Goal: Book appointment/travel/reservation

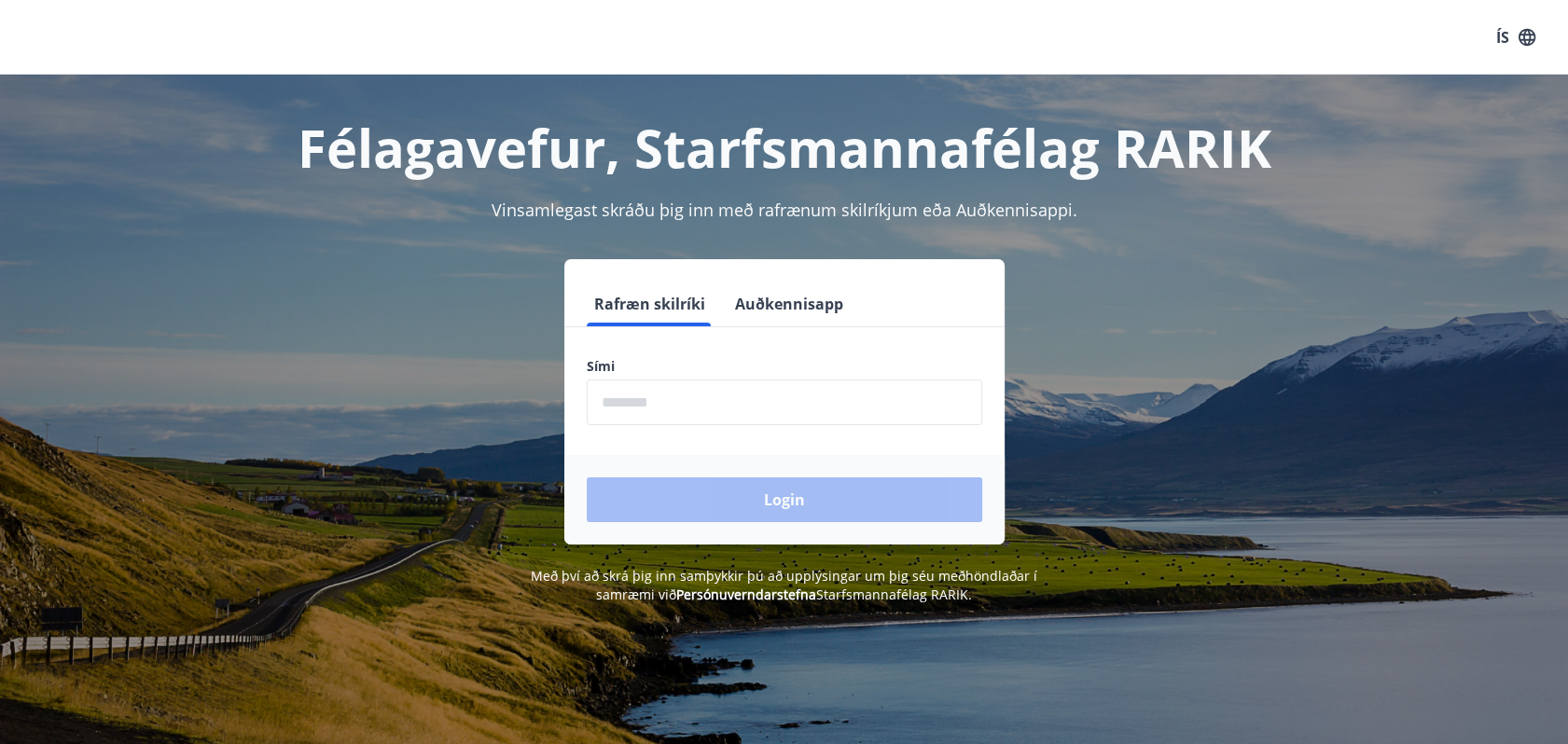
click at [669, 396] on input "phone" at bounding box center [784, 403] width 395 height 46
type input "********"
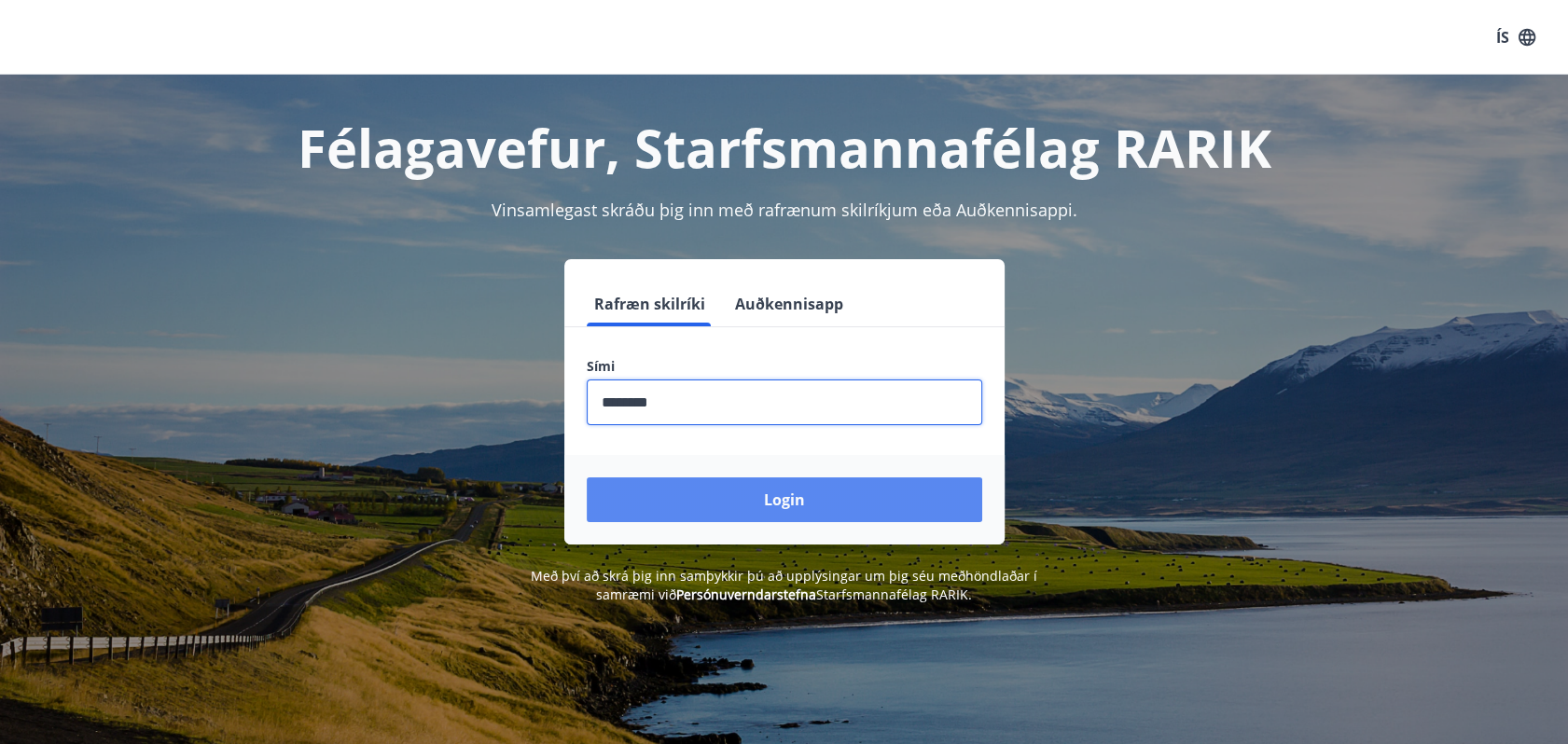
click at [791, 498] on button "Login" at bounding box center [784, 500] width 395 height 45
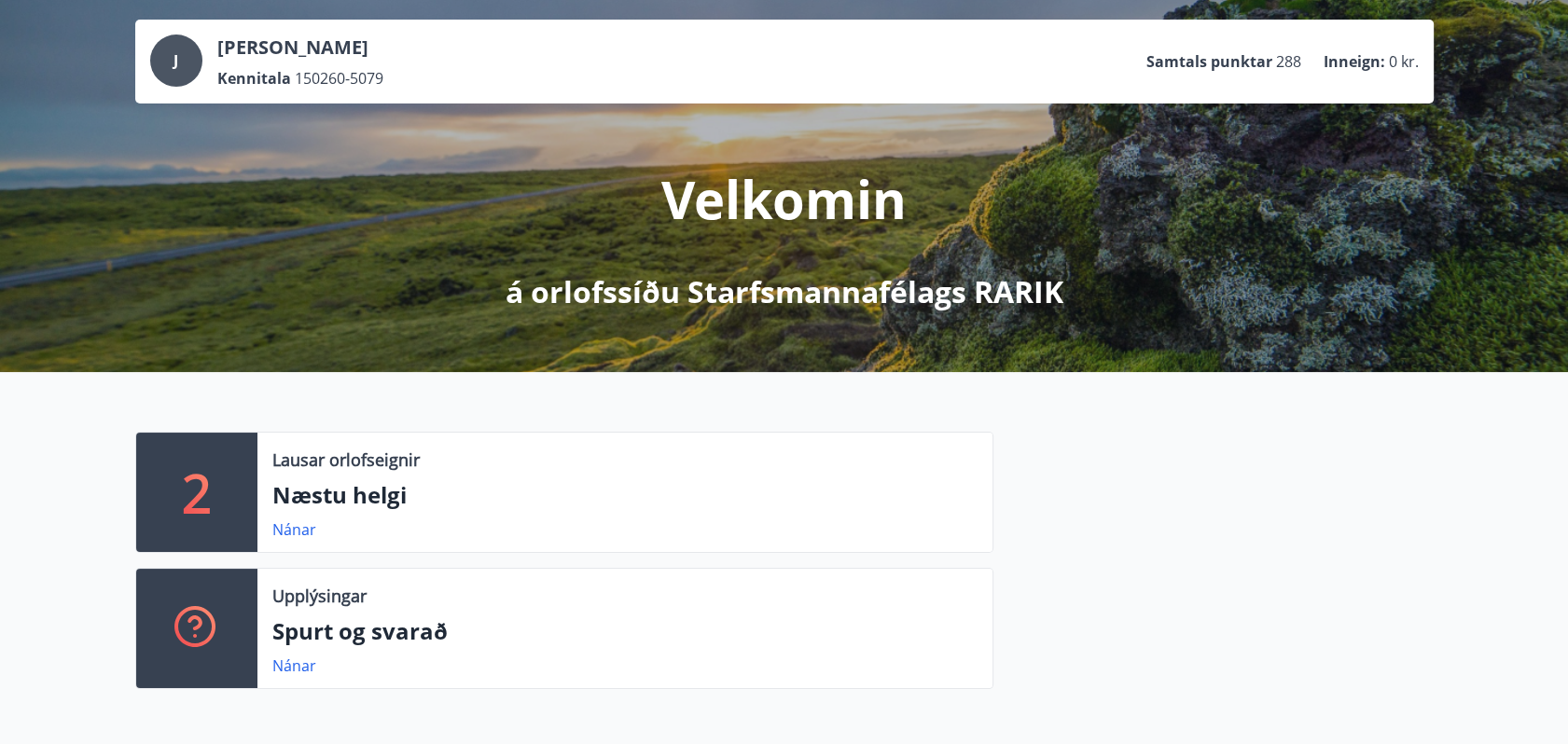
scroll to position [186, 0]
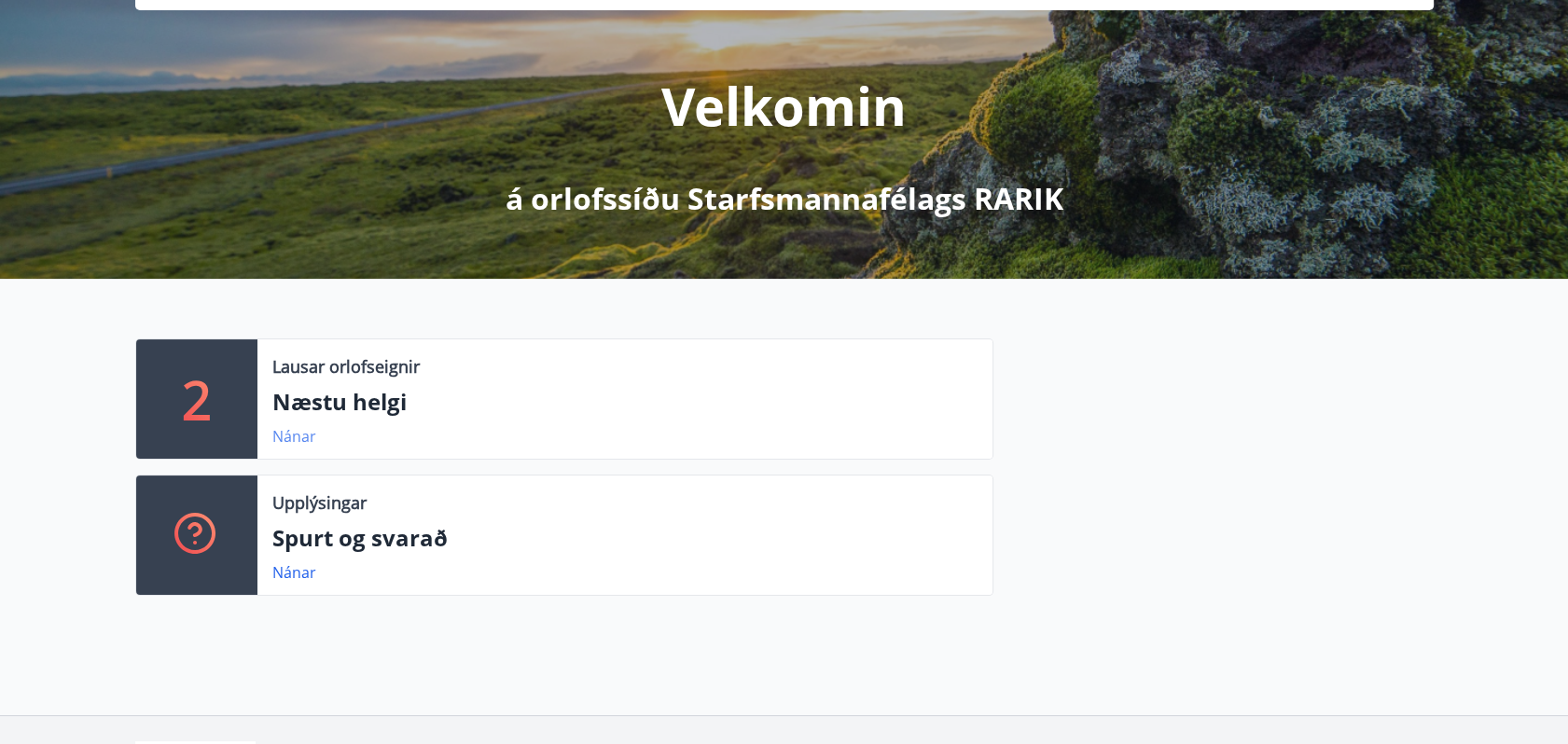
click at [286, 437] on link "Nánar" at bounding box center [295, 437] width 44 height 21
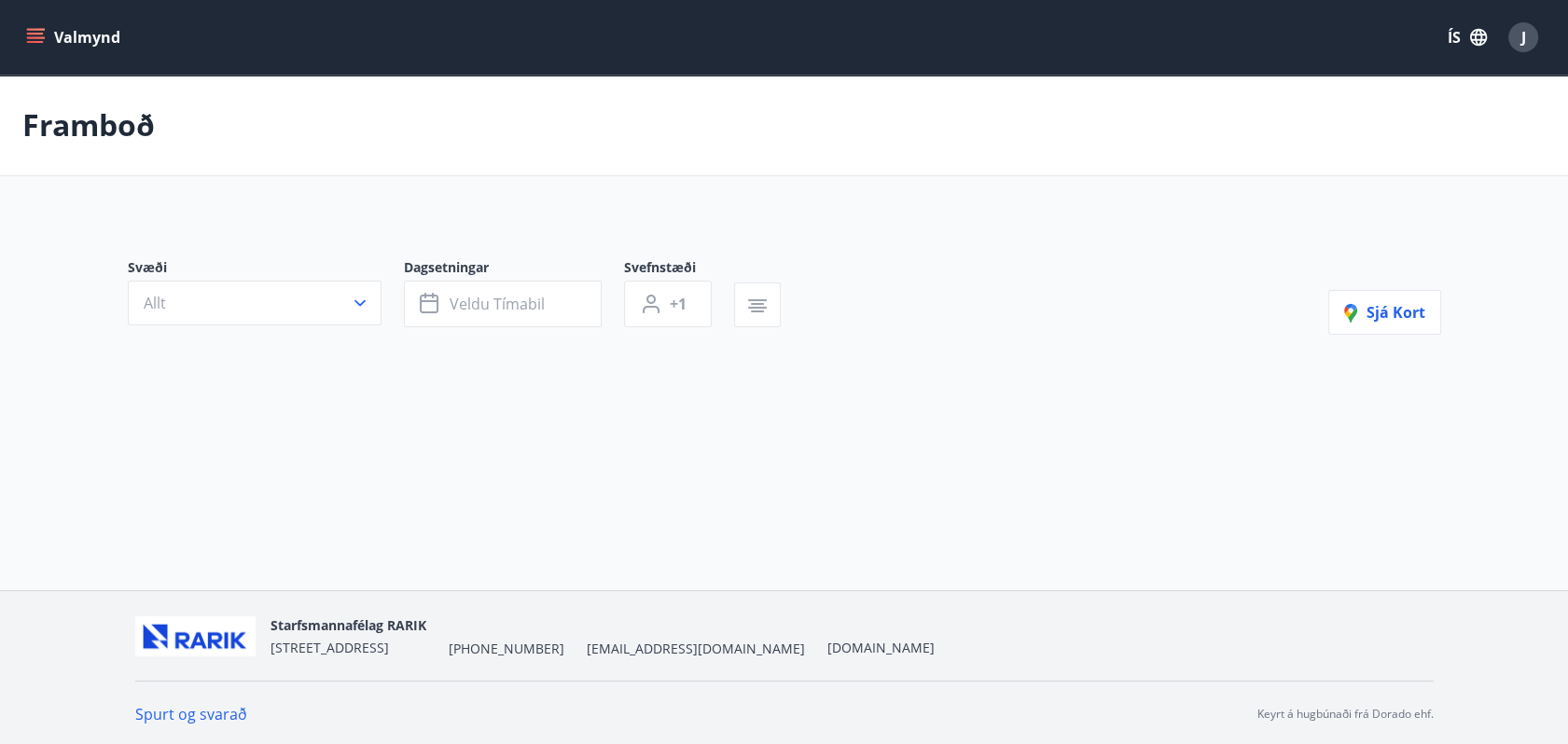
type input "*"
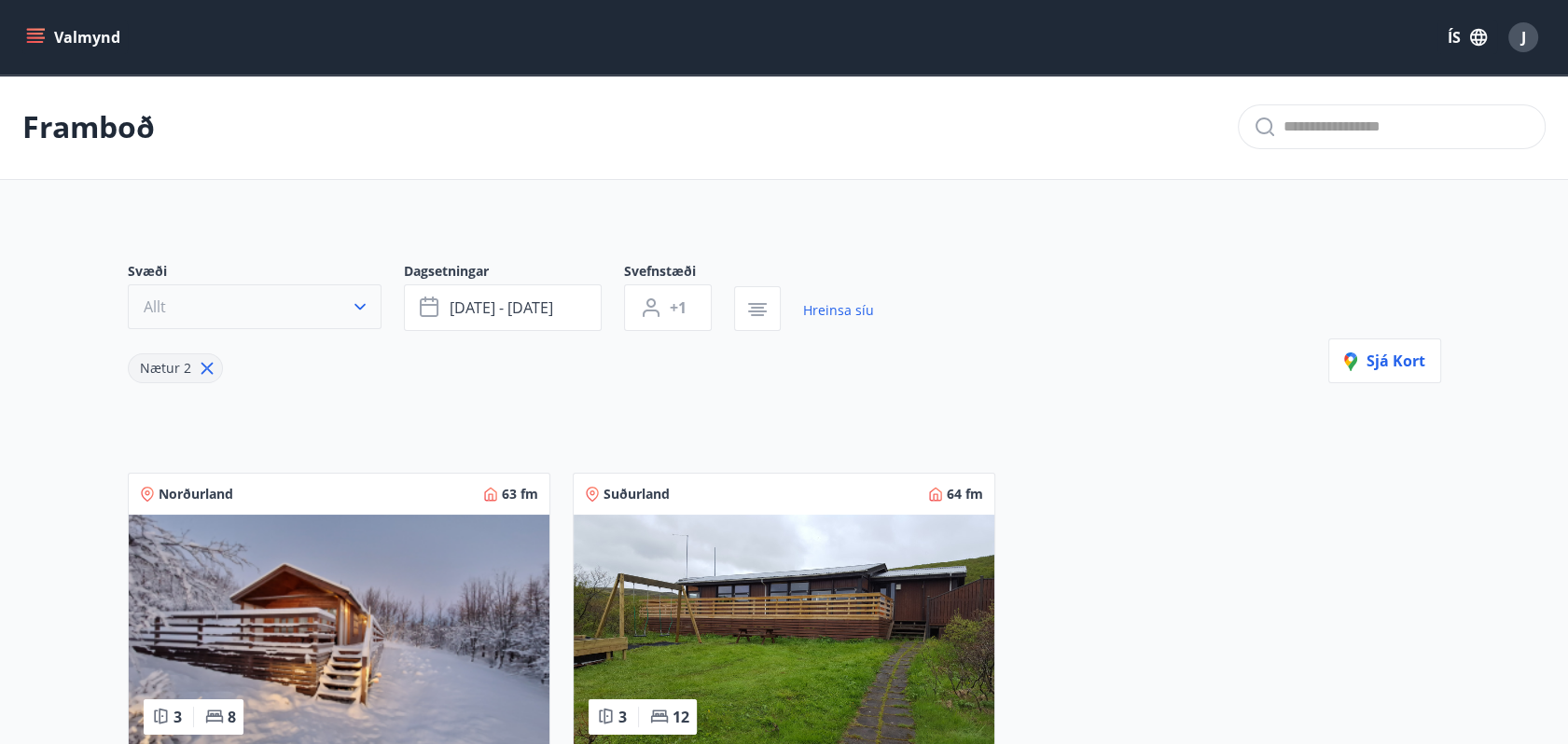
click at [354, 300] on icon "button" at bounding box center [360, 307] width 19 height 19
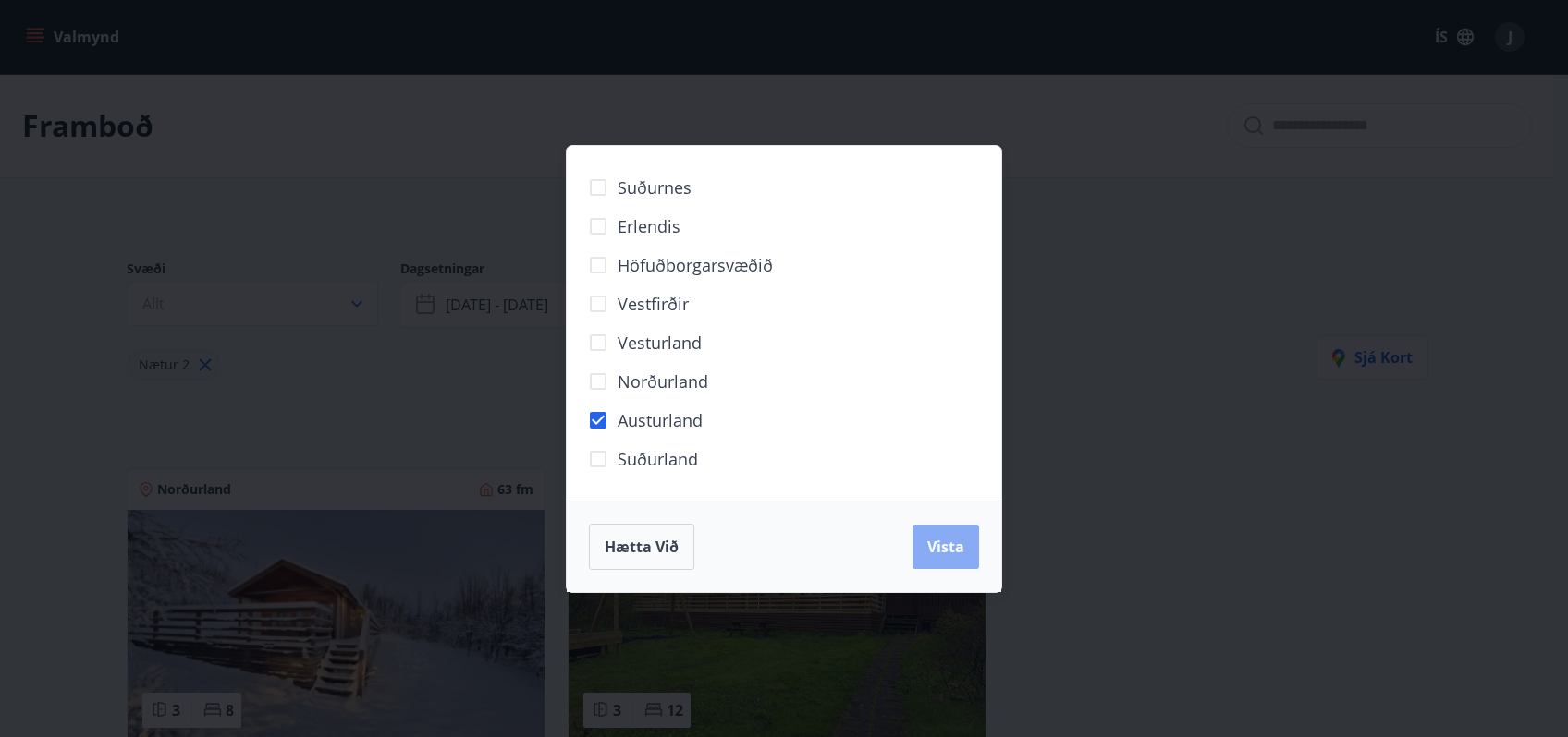
click at [947, 543] on span "Vista" at bounding box center [946, 547] width 37 height 21
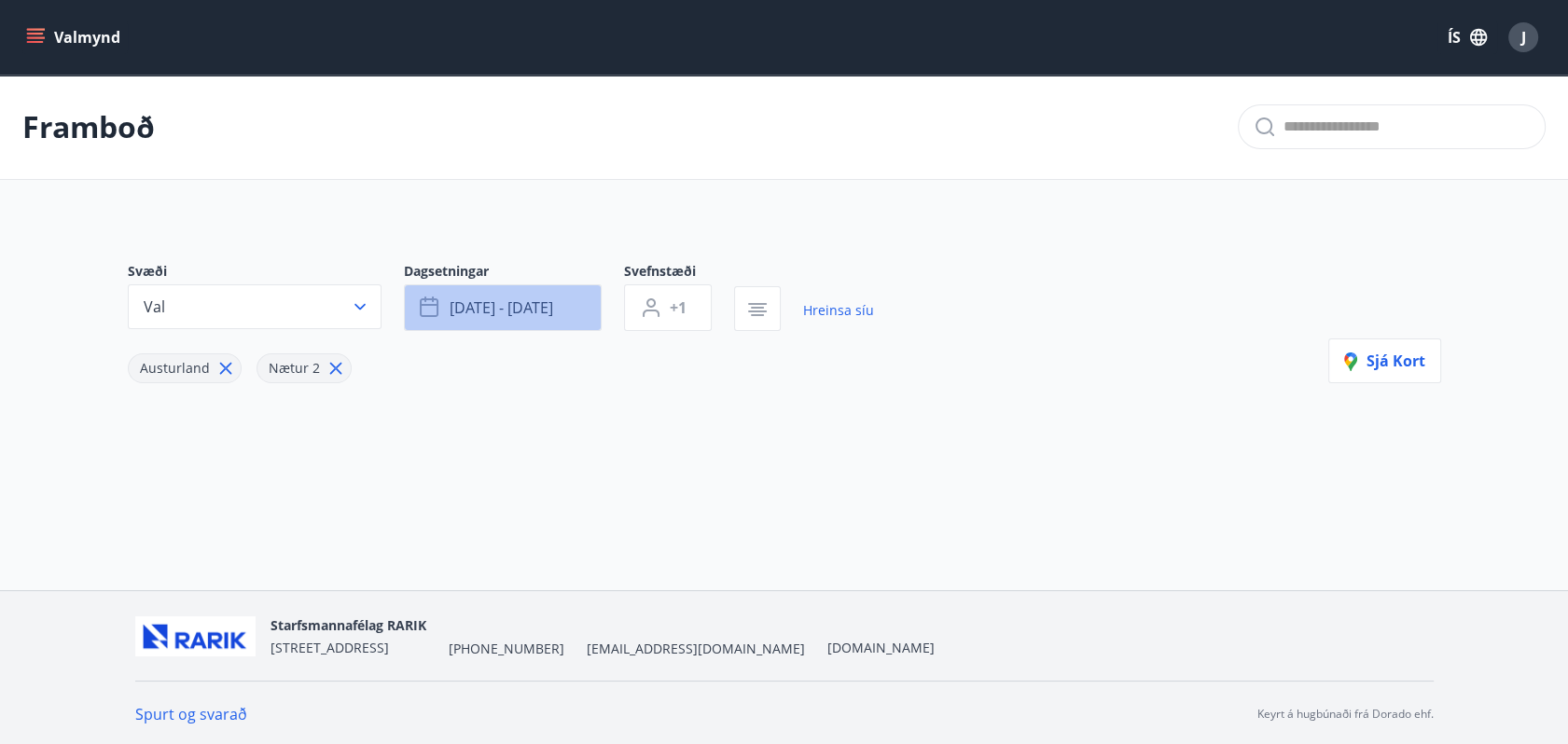
click at [534, 302] on span "[DATE] - [DATE]" at bounding box center [501, 308] width 104 height 21
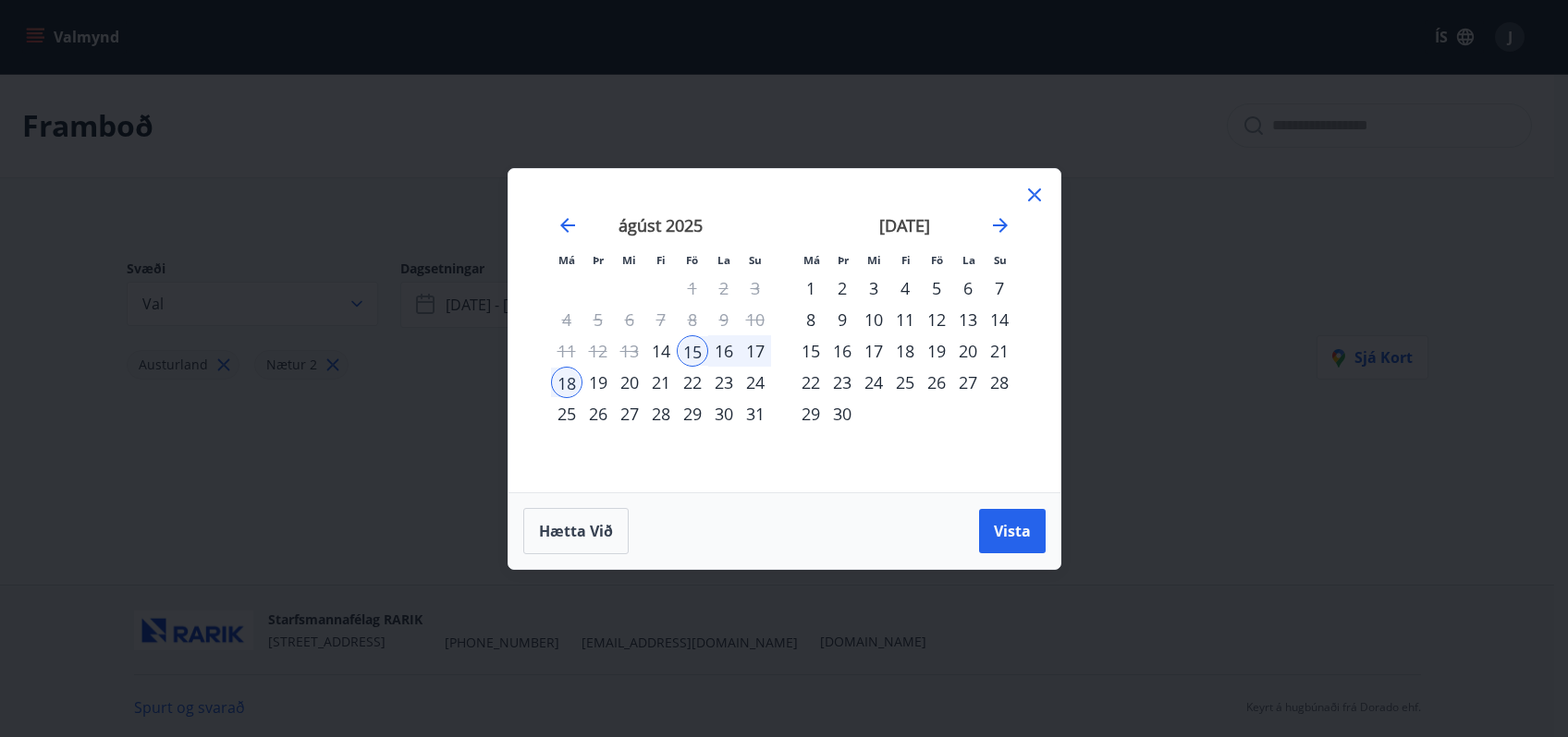
click at [1035, 188] on icon at bounding box center [1035, 195] width 23 height 23
